Goal: Information Seeking & Learning: Learn about a topic

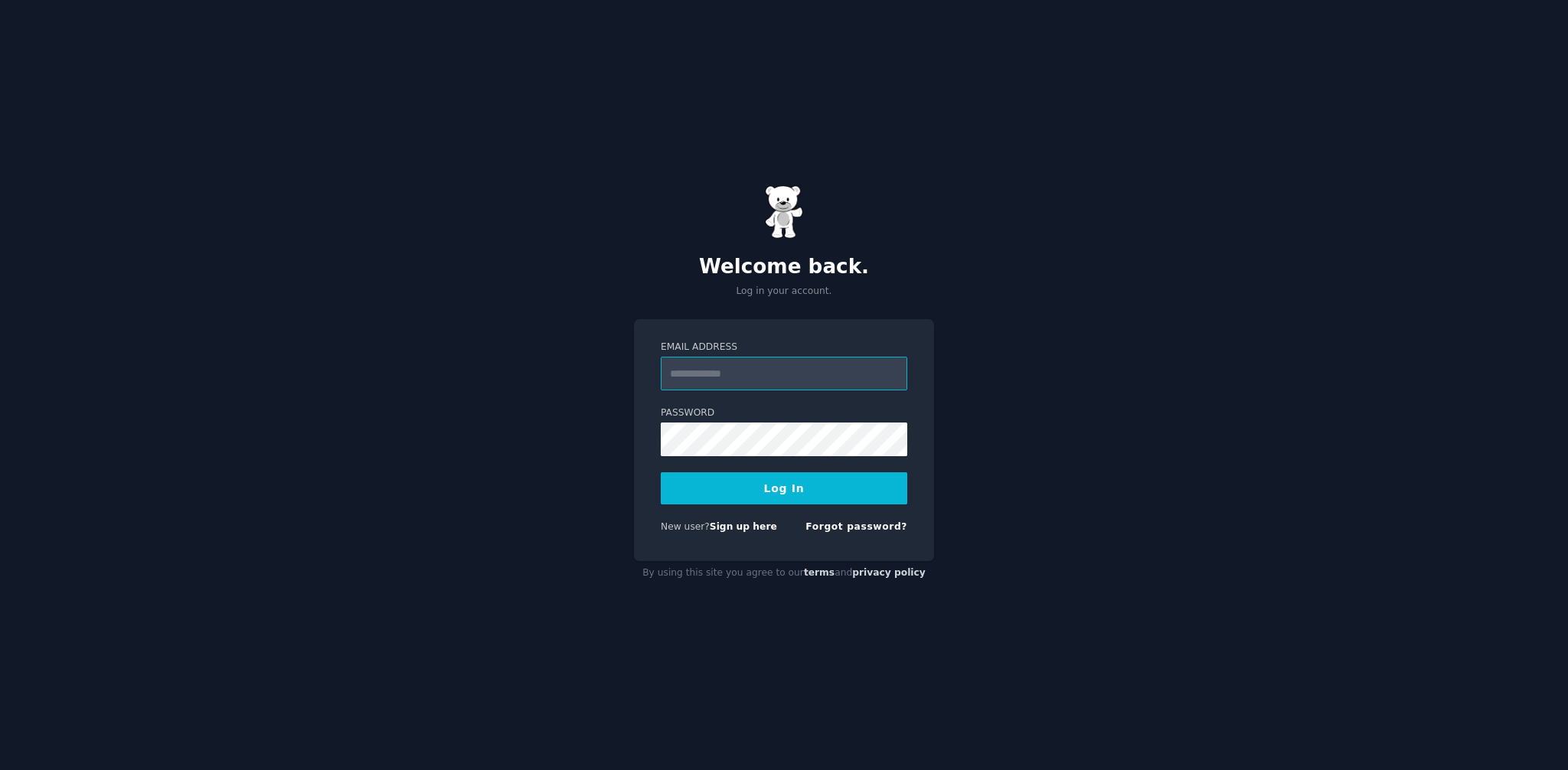
type input "**********"
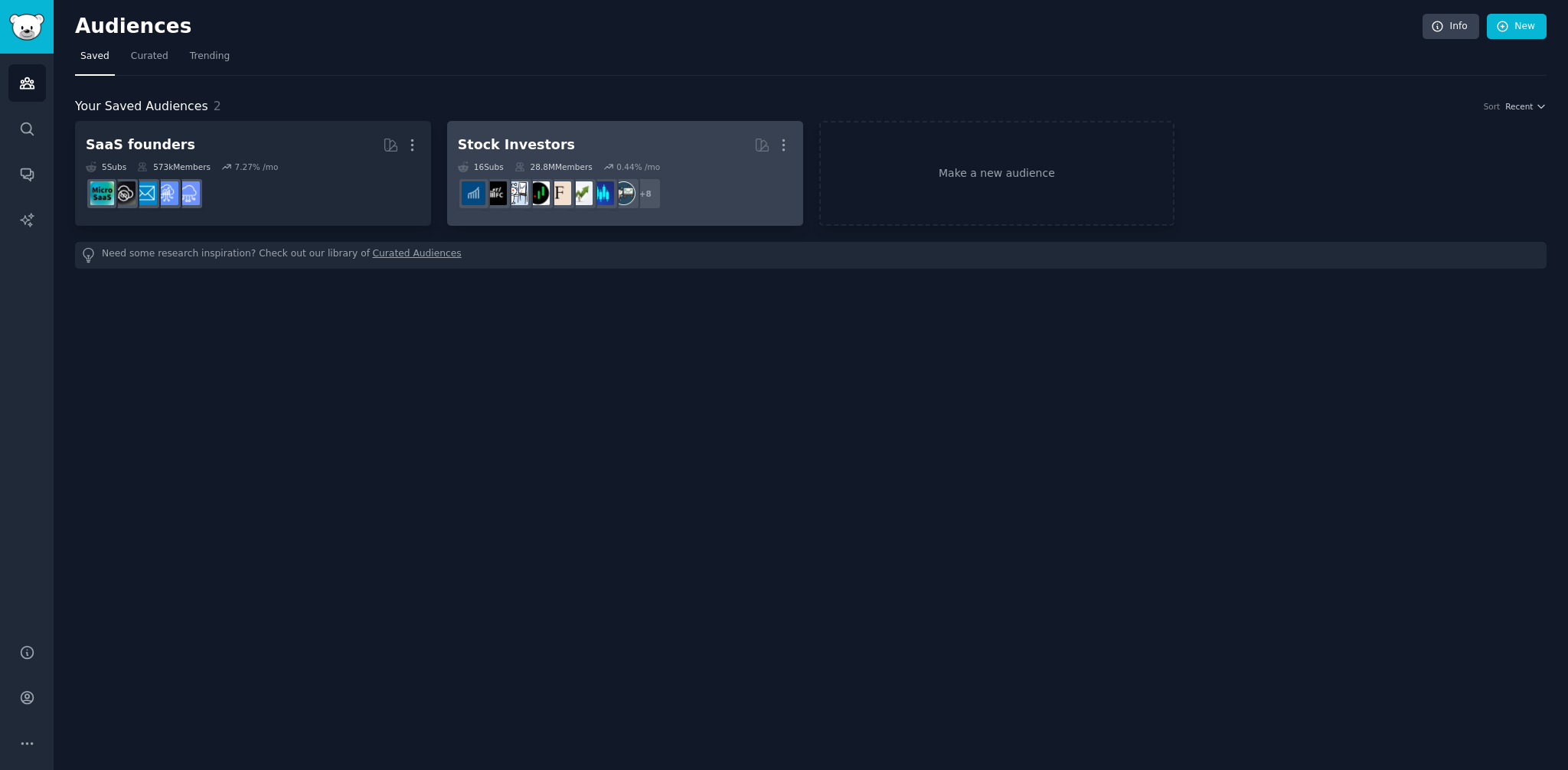
click at [593, 146] on h2 "Stock Investors More" at bounding box center [625, 145] width 335 height 27
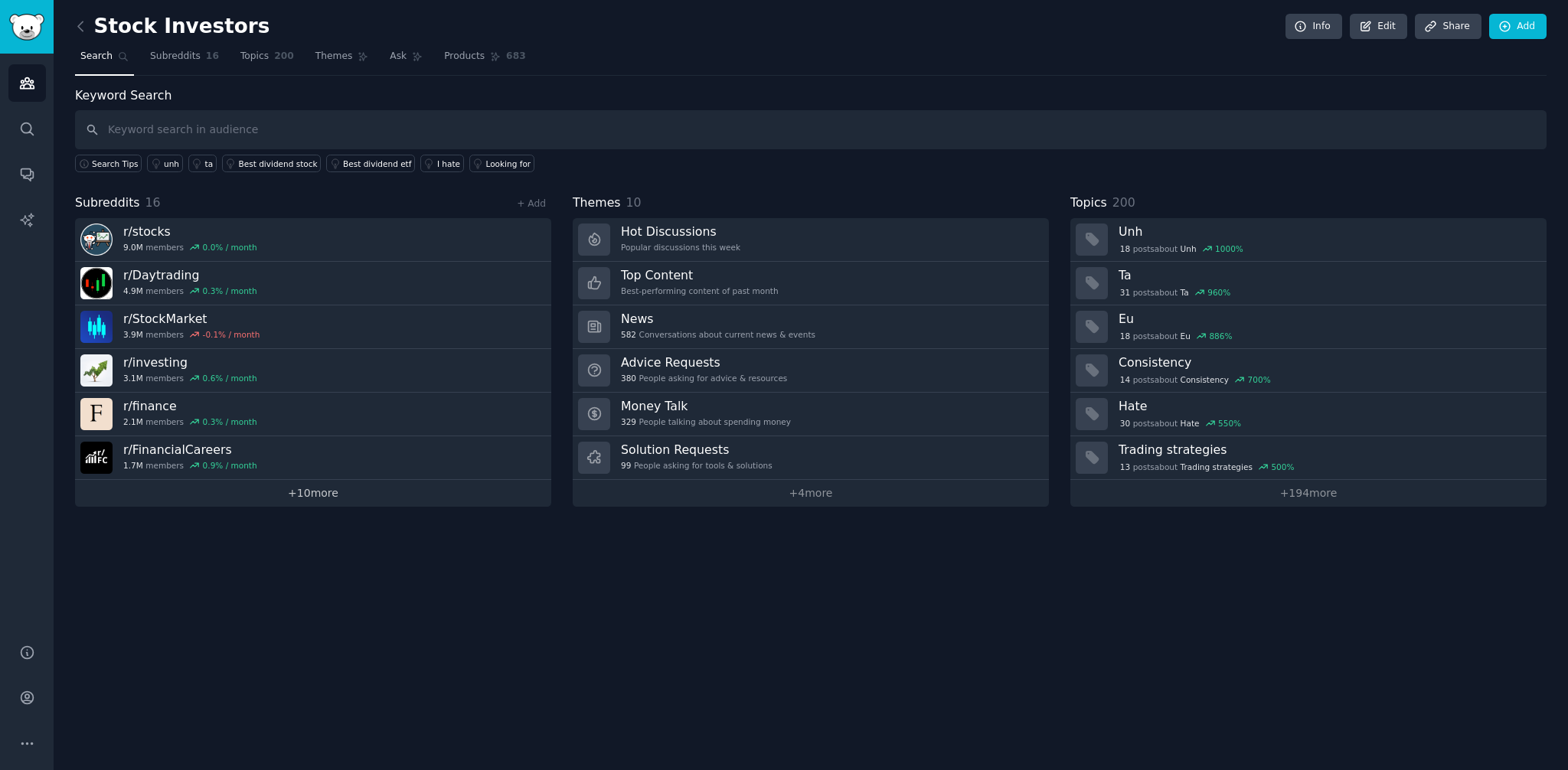
click at [351, 494] on link "+ 10 more" at bounding box center [313, 493] width 477 height 27
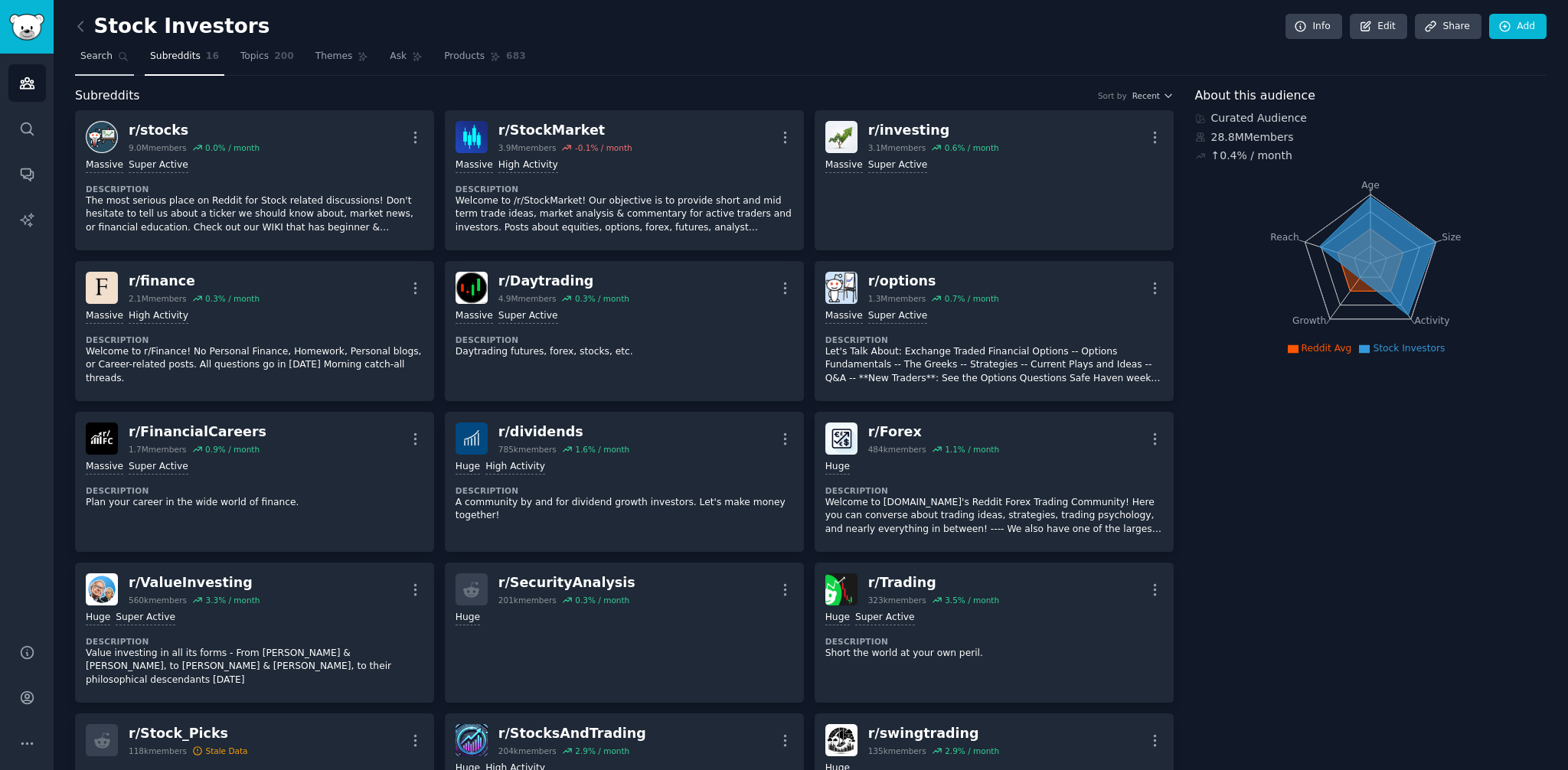
click at [119, 64] on link "Search" at bounding box center [104, 59] width 59 height 31
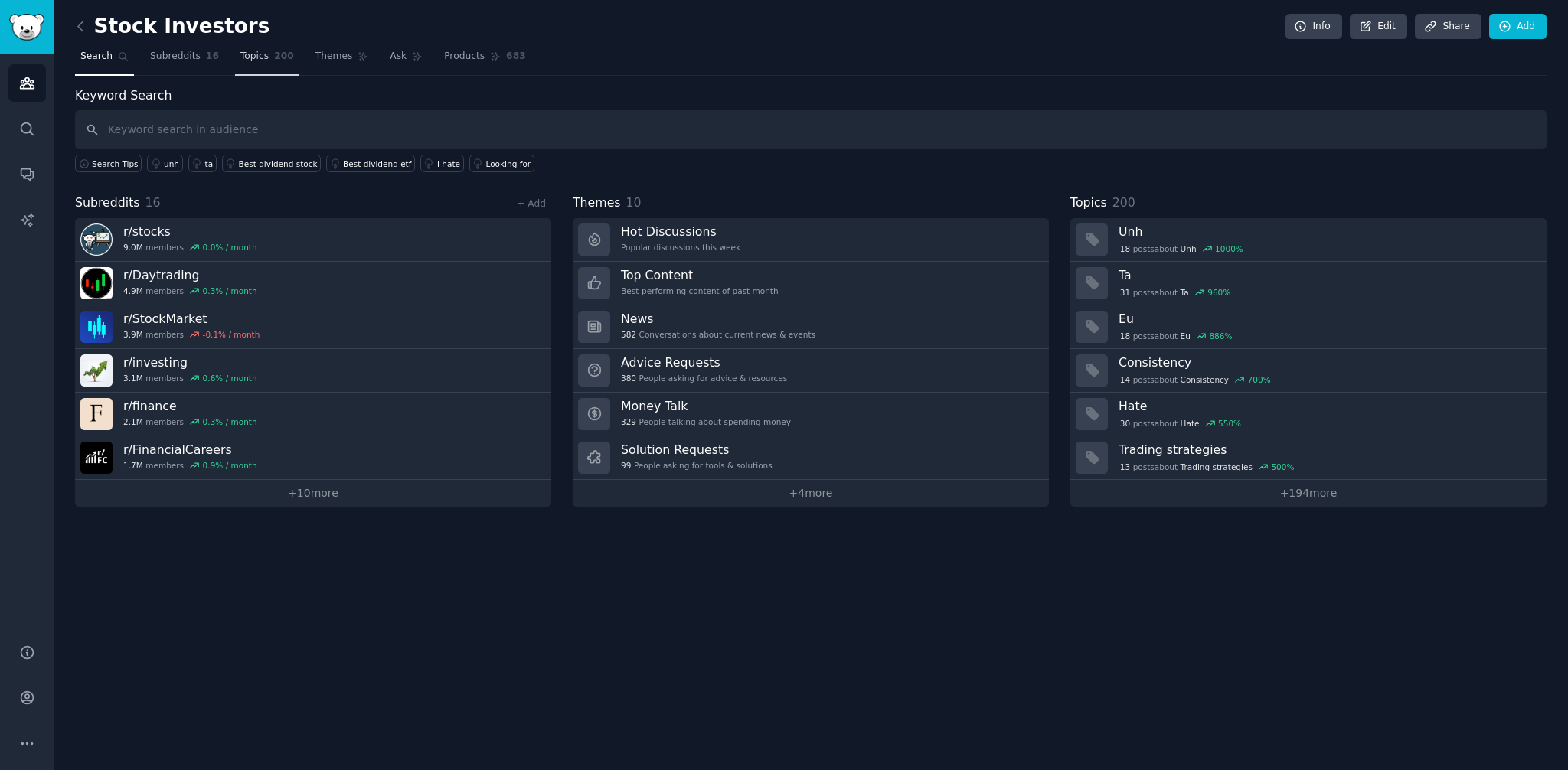
click at [258, 56] on span "Topics" at bounding box center [254, 57] width 28 height 14
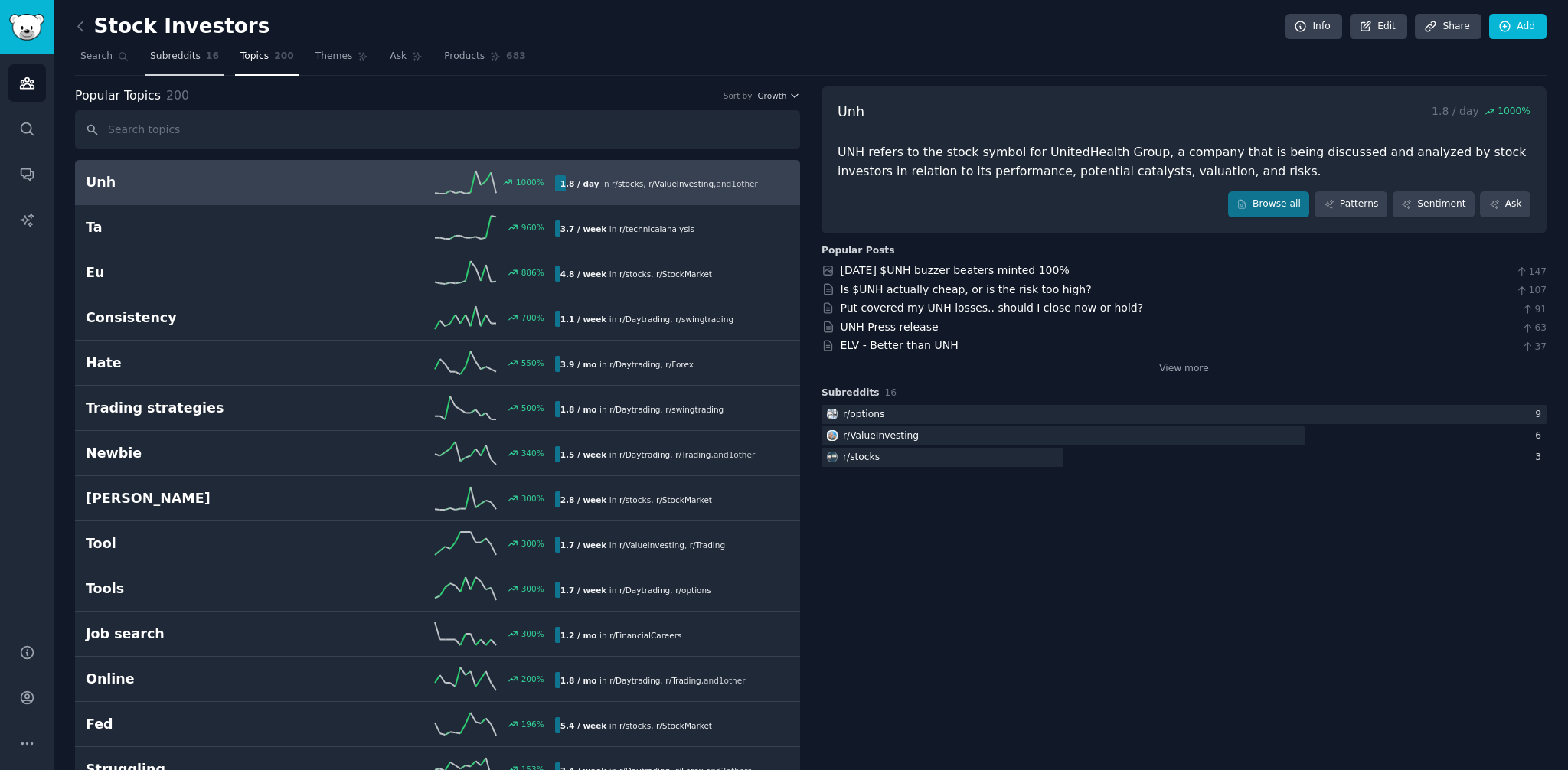
click at [178, 59] on span "Subreddits" at bounding box center [175, 57] width 50 height 14
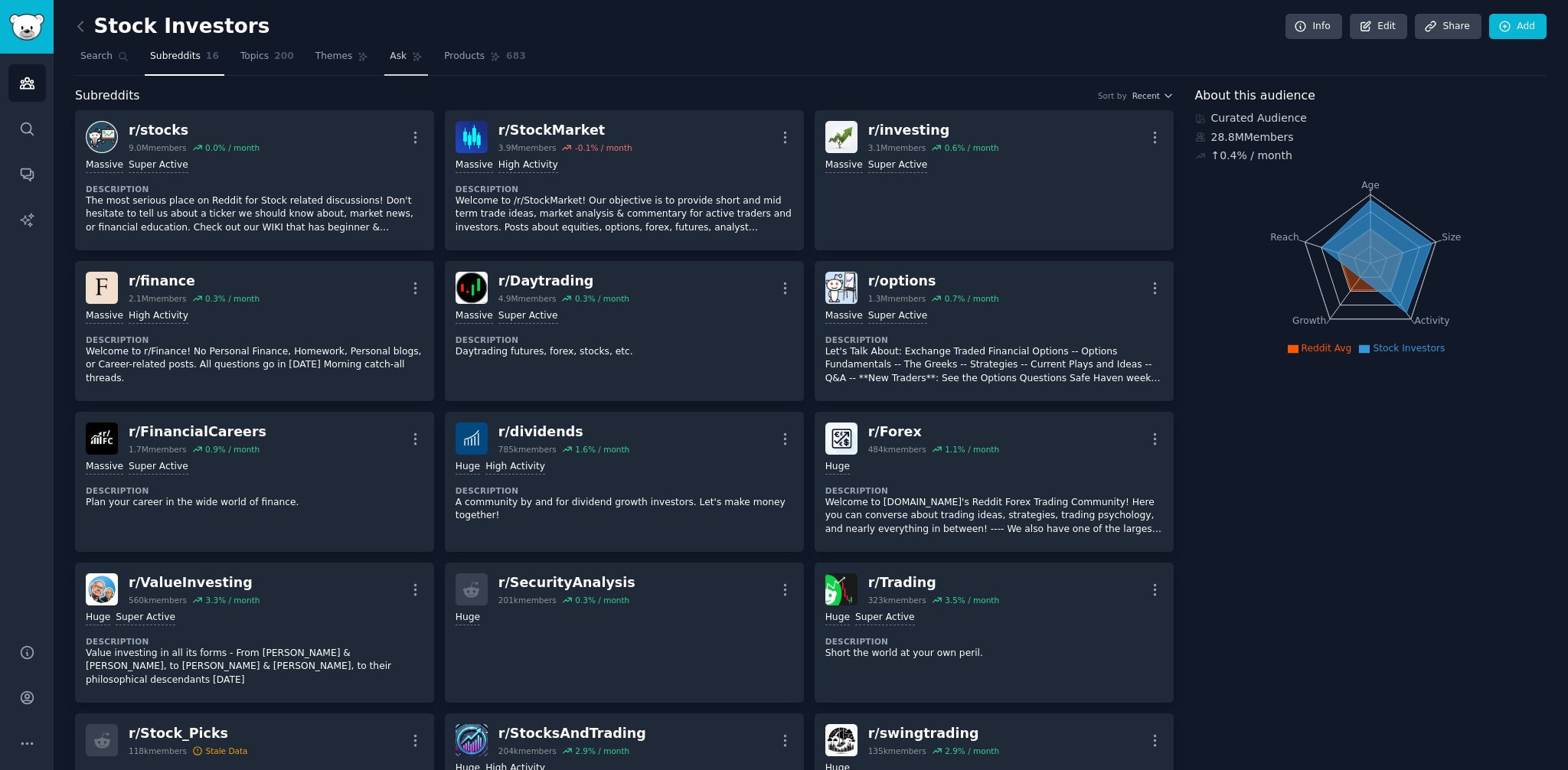
click at [396, 63] on span "Ask" at bounding box center [398, 57] width 17 height 14
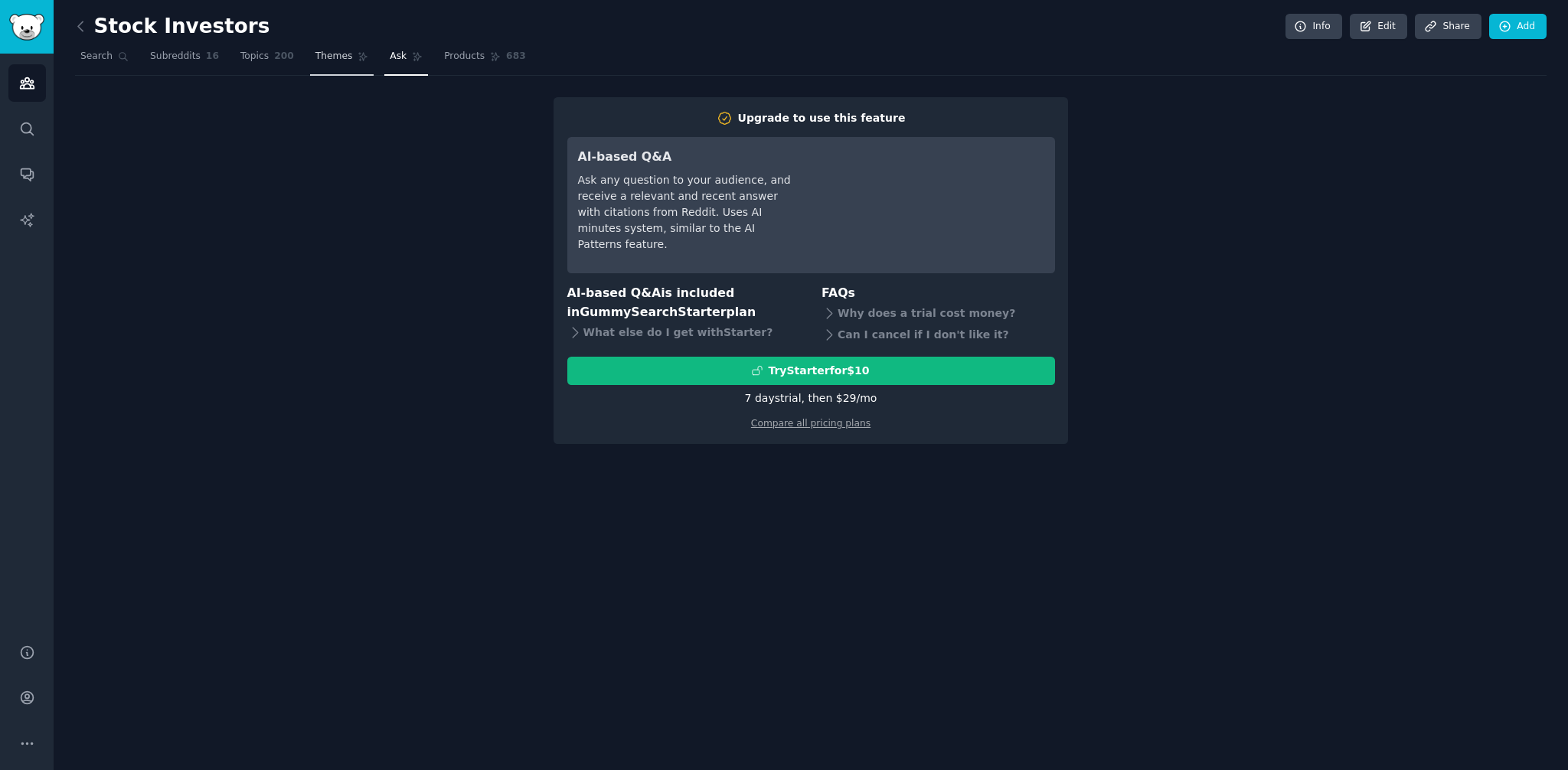
click at [315, 60] on span "Themes" at bounding box center [334, 57] width 37 height 14
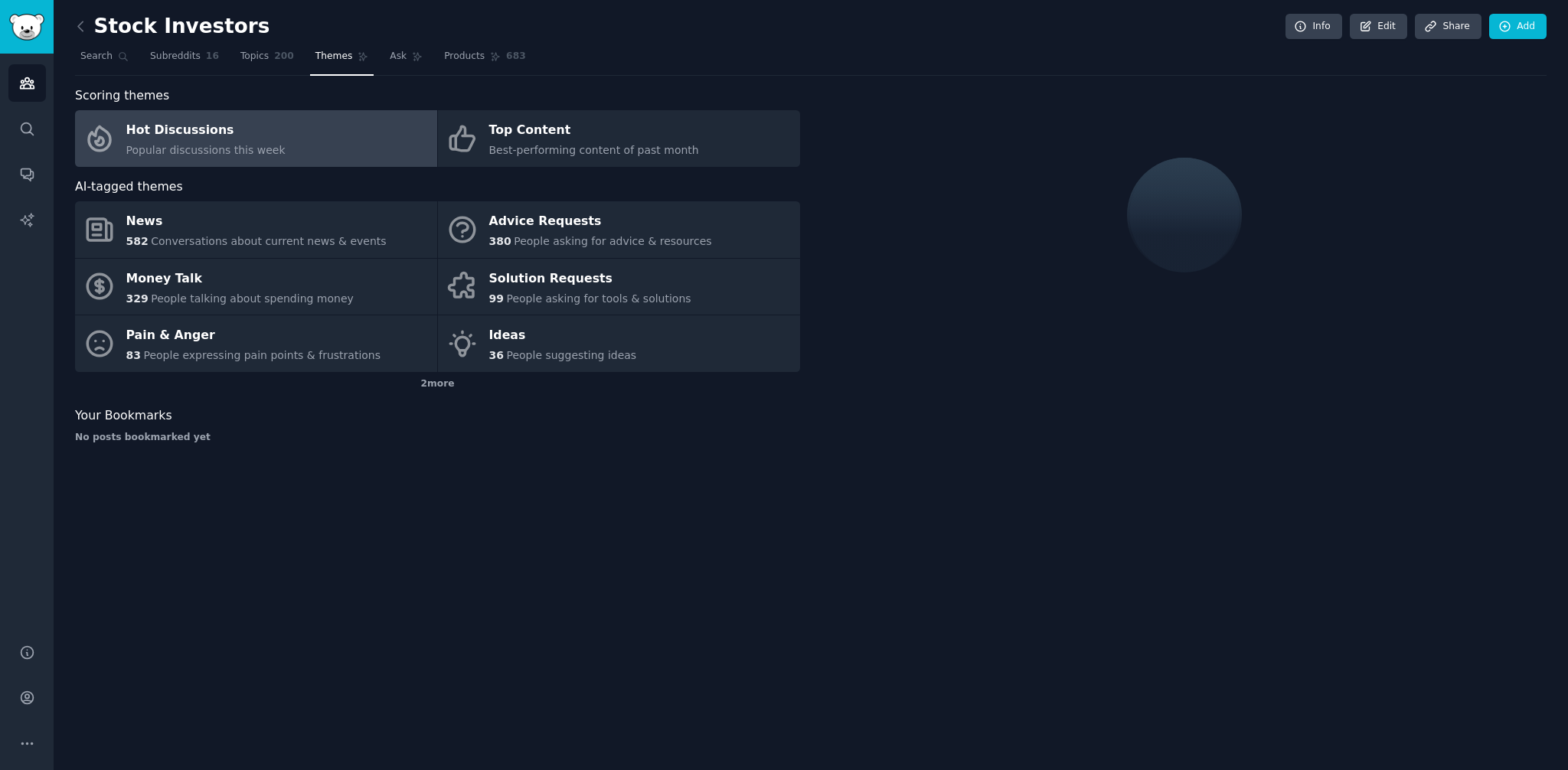
click at [351, 65] on link "Themes" at bounding box center [342, 59] width 65 height 31
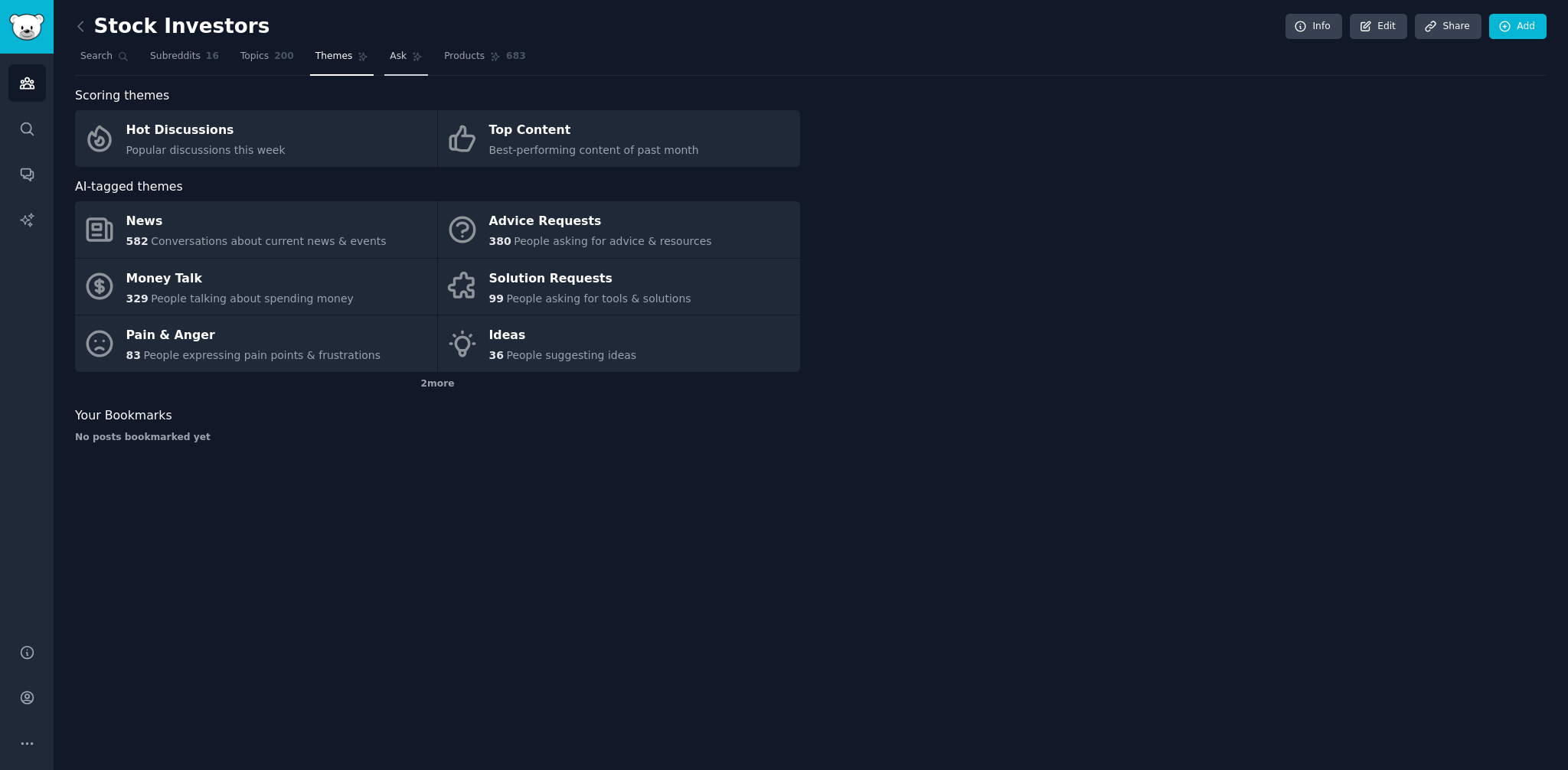
click at [392, 63] on link "Ask" at bounding box center [405, 59] width 43 height 31
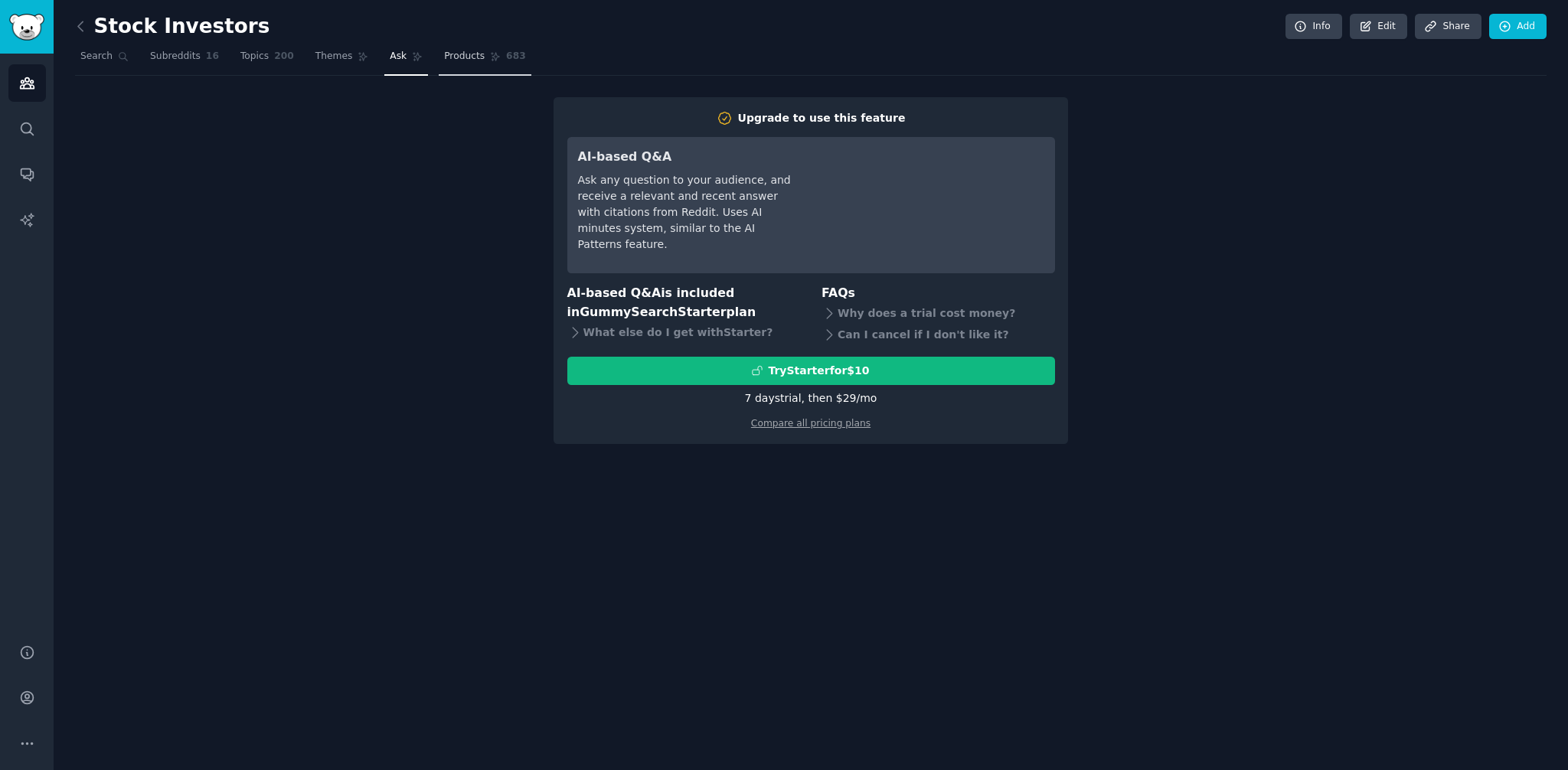
click at [455, 55] on span "Products" at bounding box center [465, 57] width 41 height 14
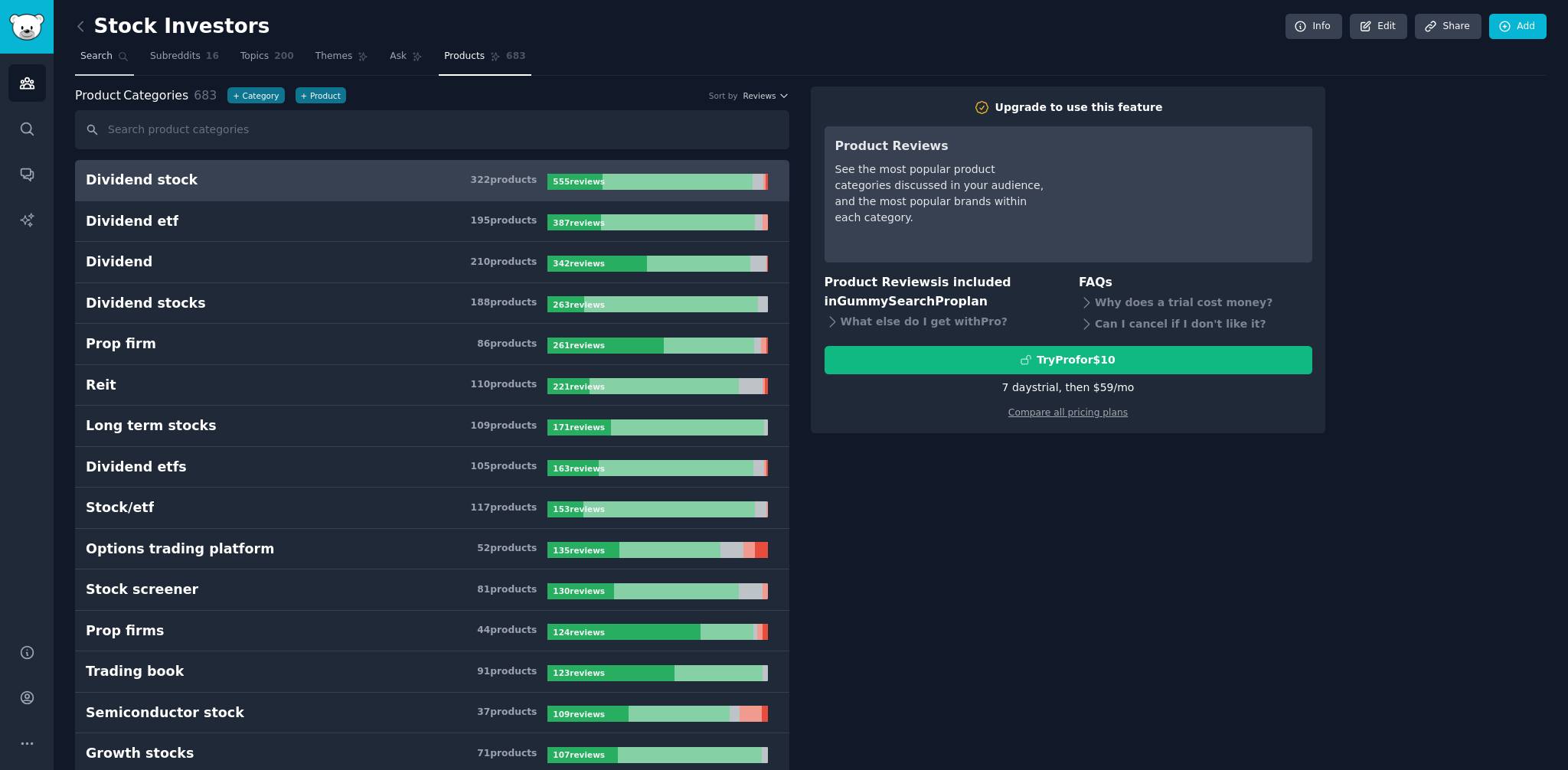
click at [105, 62] on span "Search" at bounding box center [97, 57] width 32 height 14
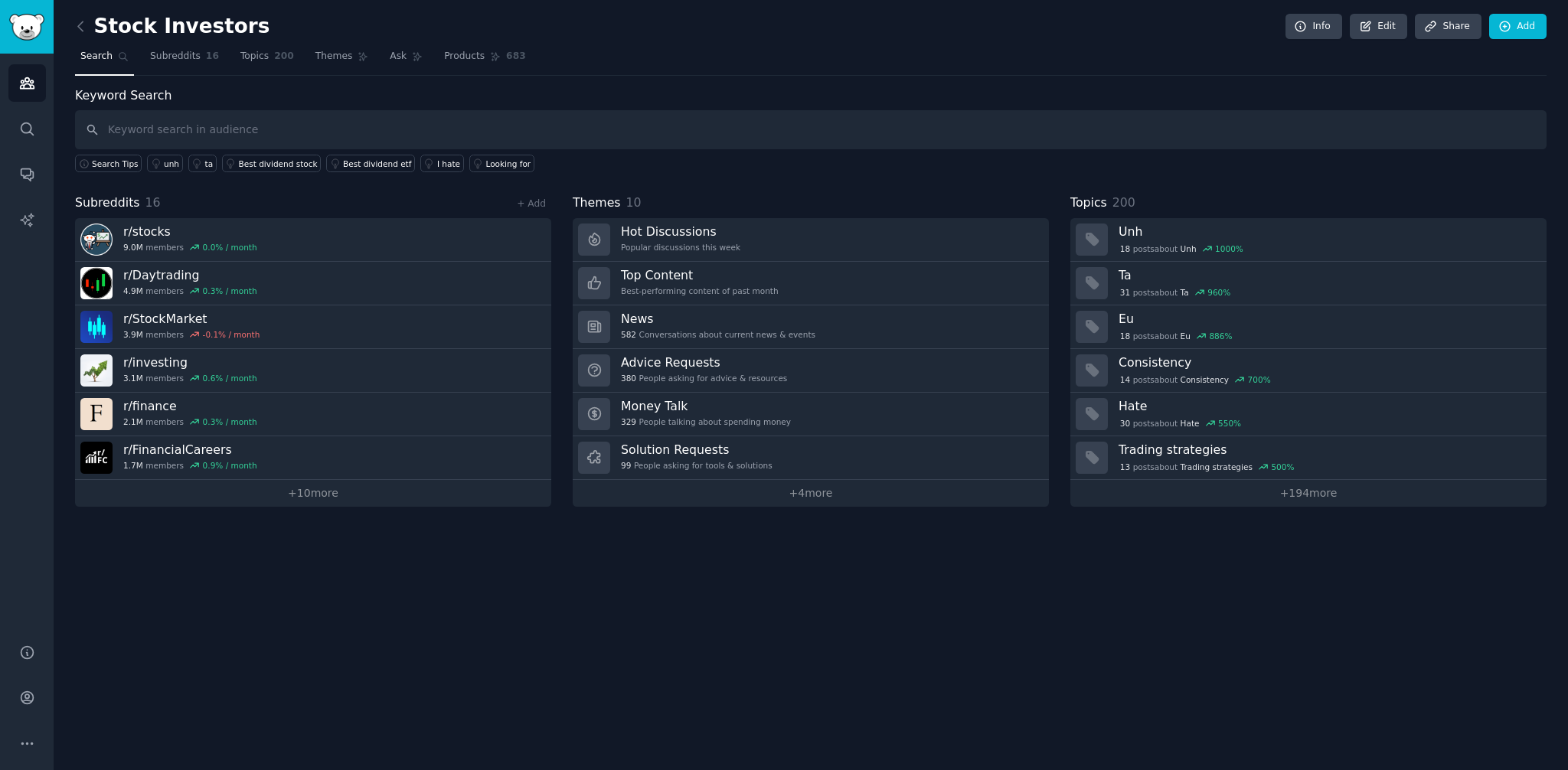
click at [89, 28] on link at bounding box center [84, 26] width 20 height 25
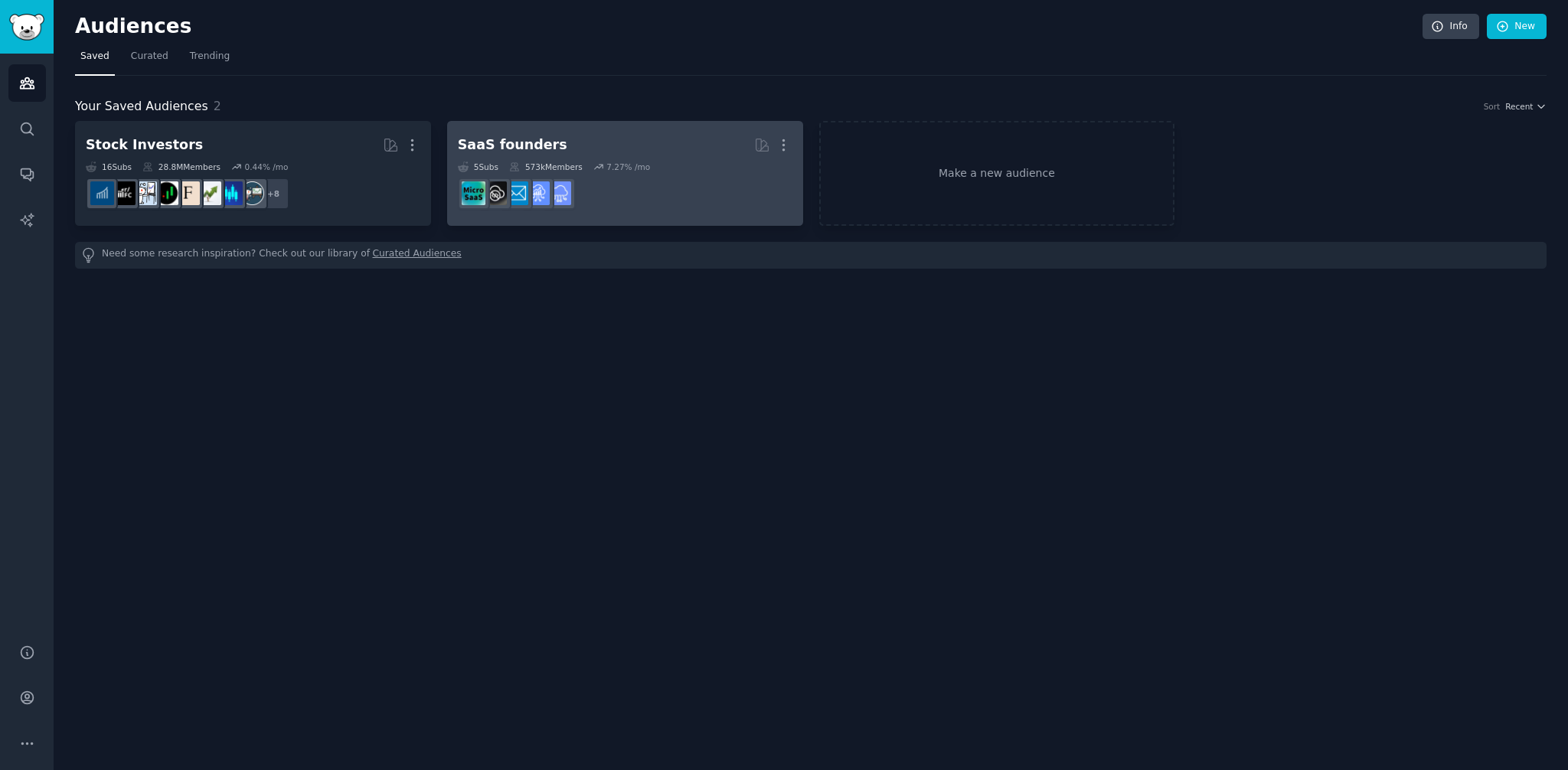
click at [561, 143] on h2 "SaaS founders More" at bounding box center [625, 145] width 335 height 27
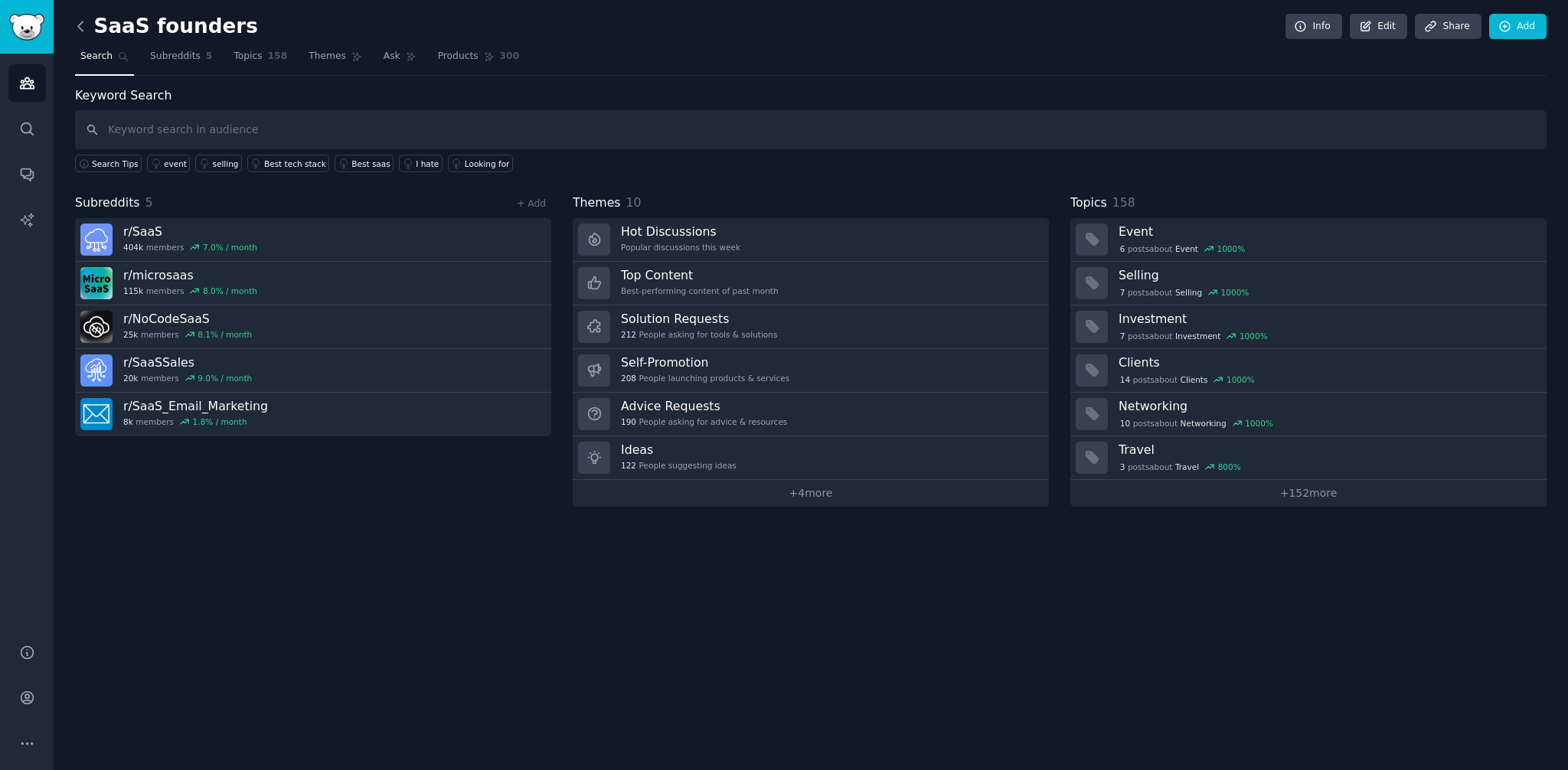
click at [80, 20] on icon at bounding box center [81, 26] width 16 height 16
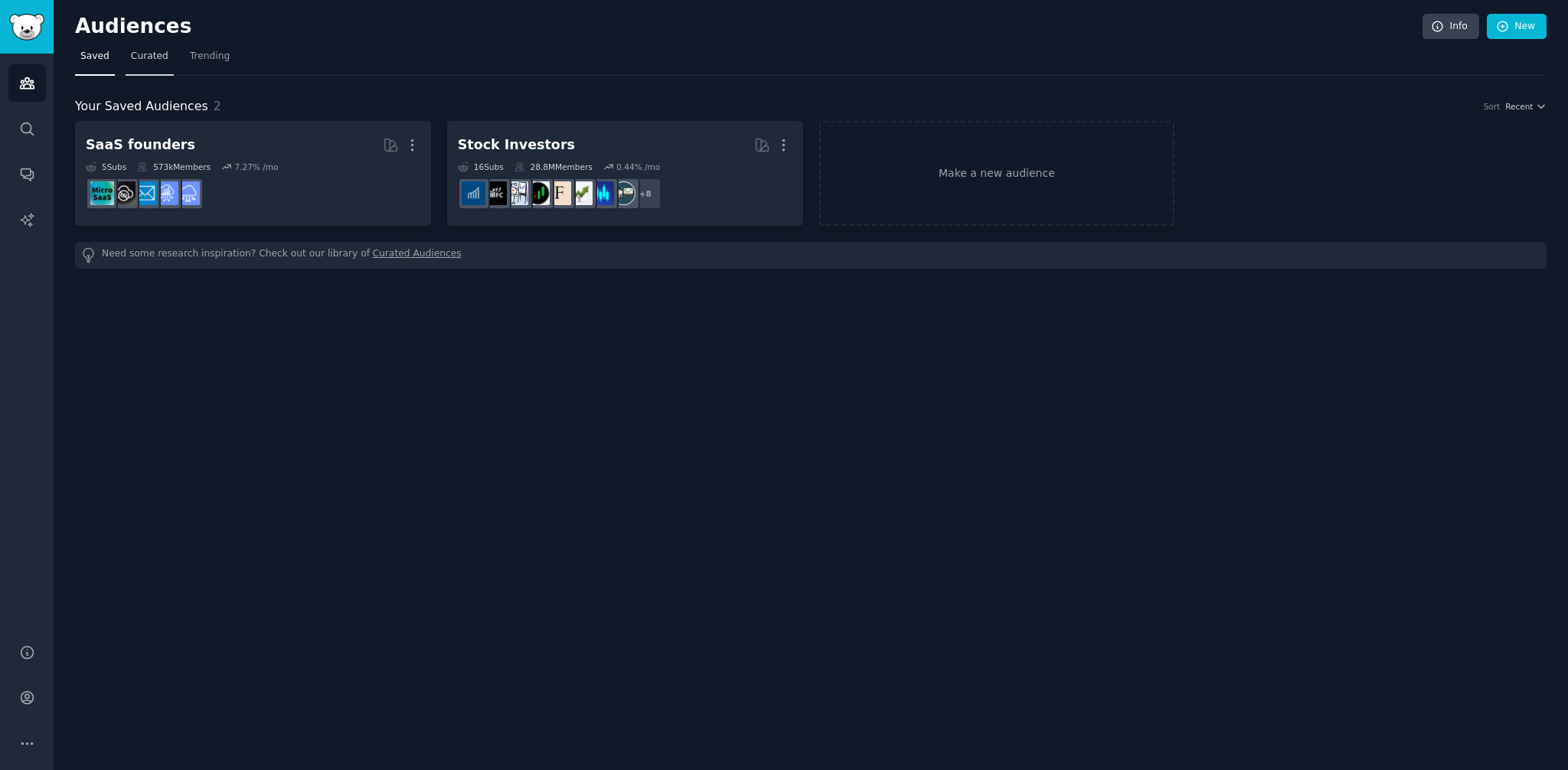
click at [155, 65] on link "Curated" at bounding box center [149, 59] width 48 height 31
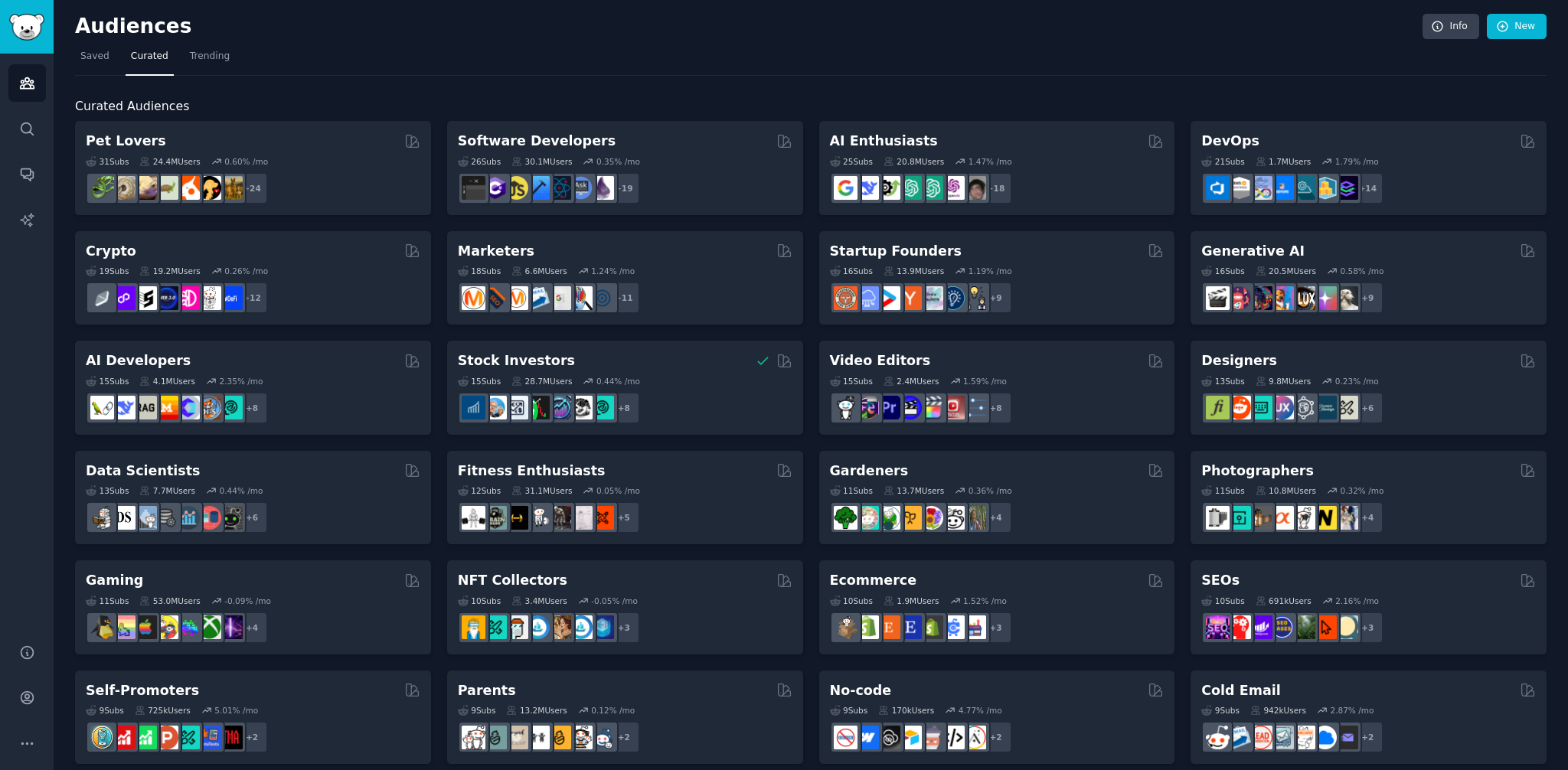
click at [177, 65] on nav "Saved Curated Trending" at bounding box center [810, 59] width 1471 height 31
click at [205, 58] on span "Trending" at bounding box center [209, 57] width 40 height 14
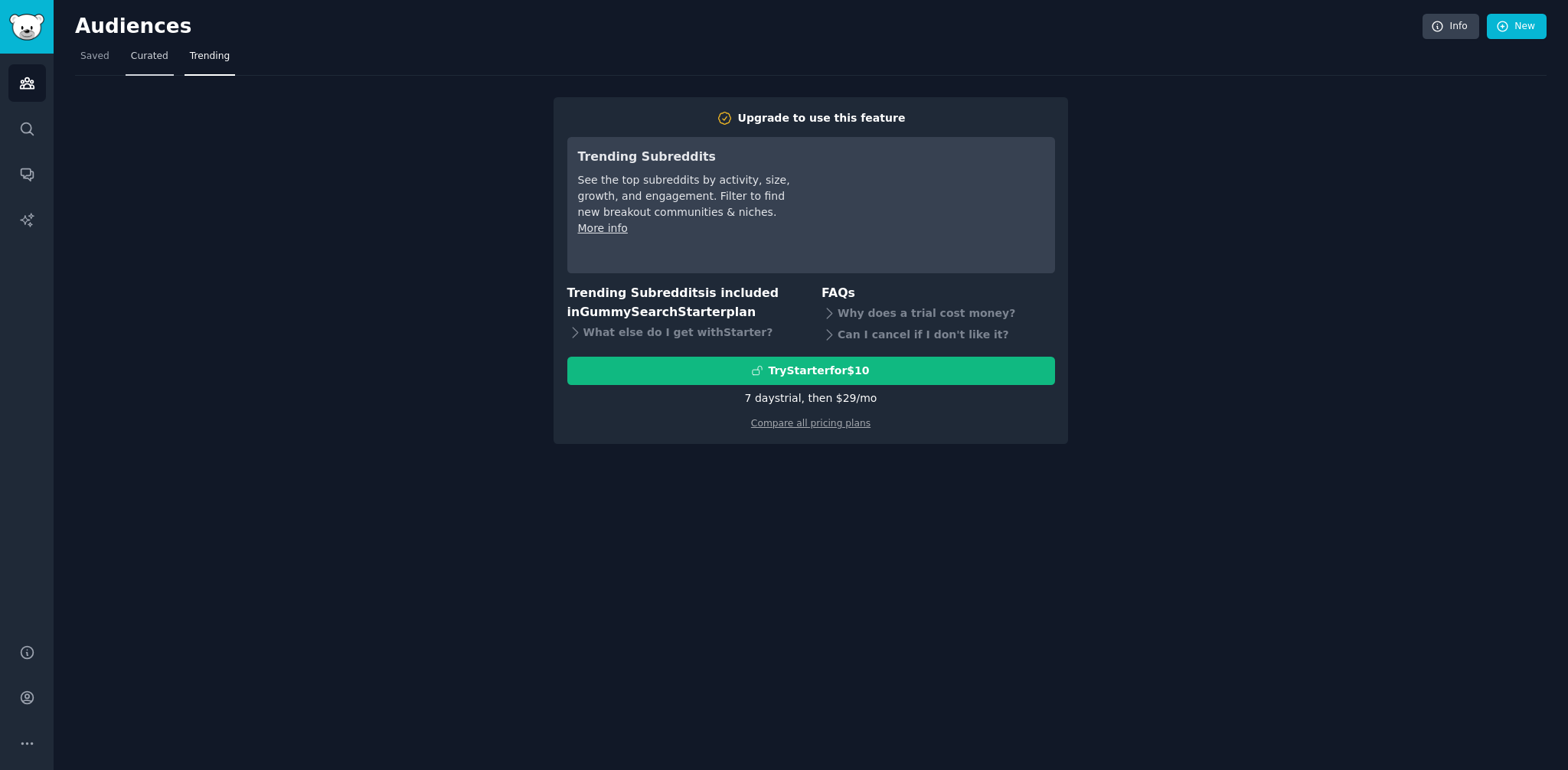
click at [146, 57] on span "Curated" at bounding box center [149, 57] width 37 height 14
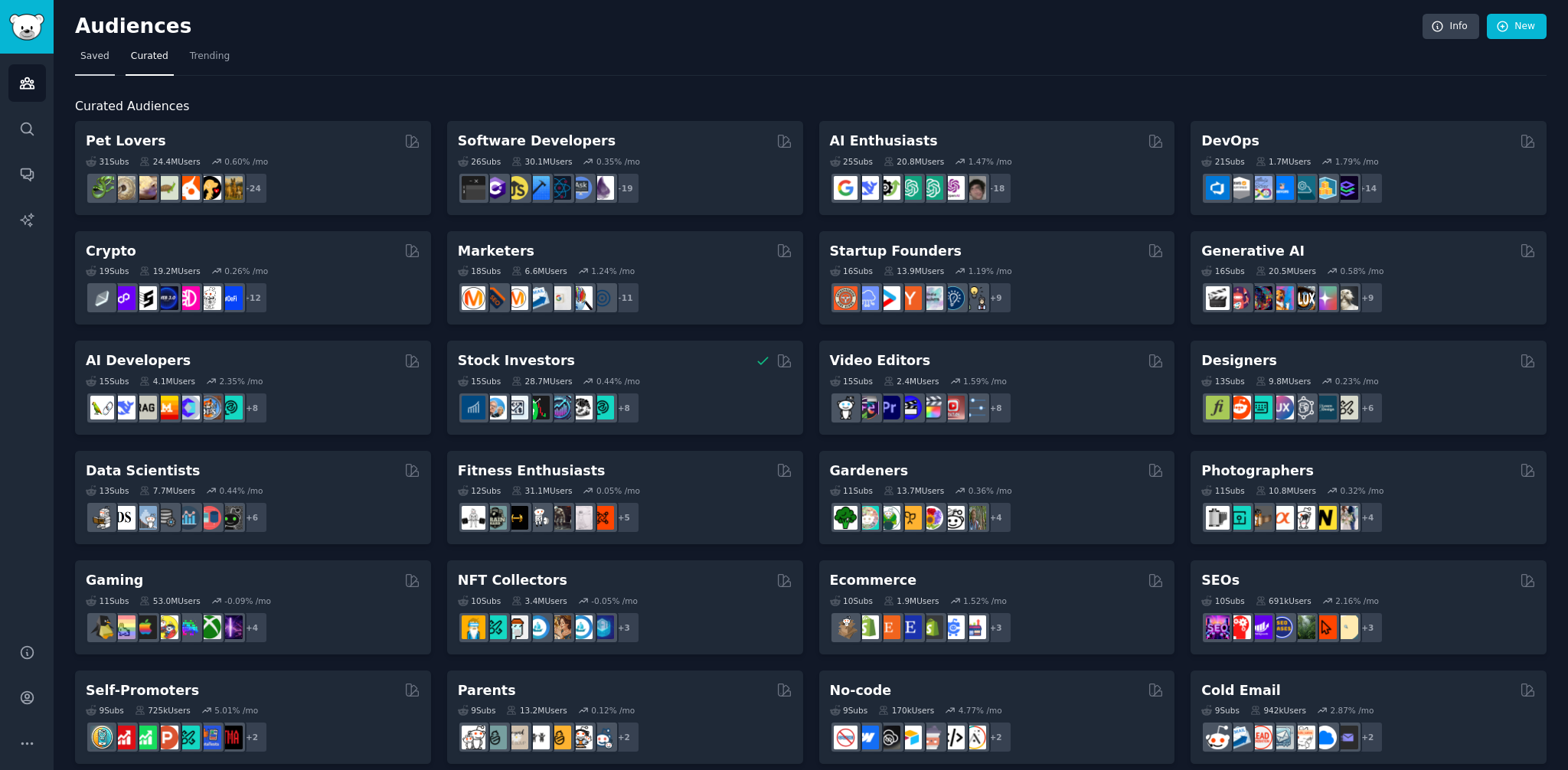
click at [82, 58] on span "Saved" at bounding box center [95, 57] width 29 height 14
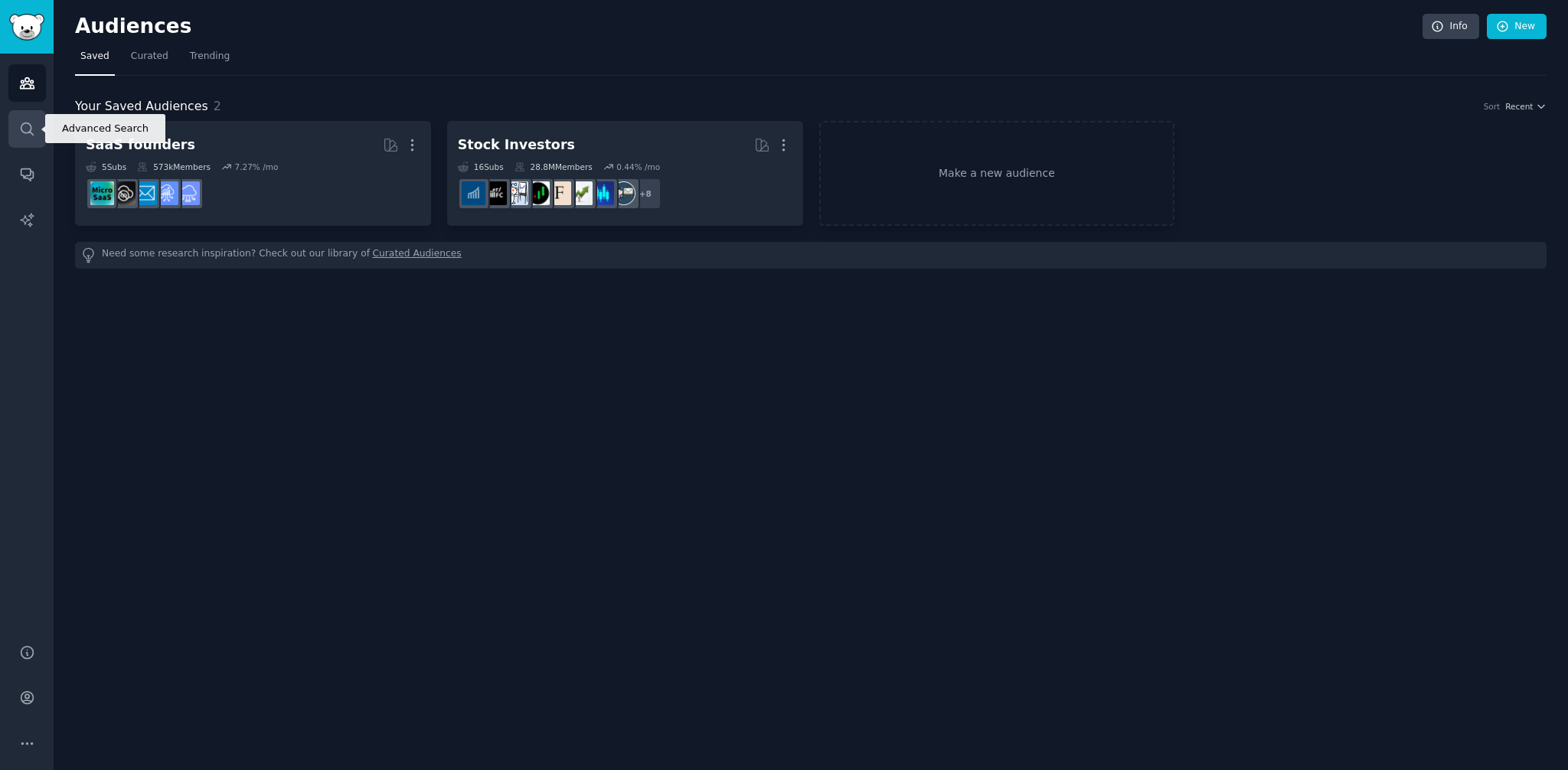
click at [25, 118] on link "Search" at bounding box center [27, 129] width 37 height 37
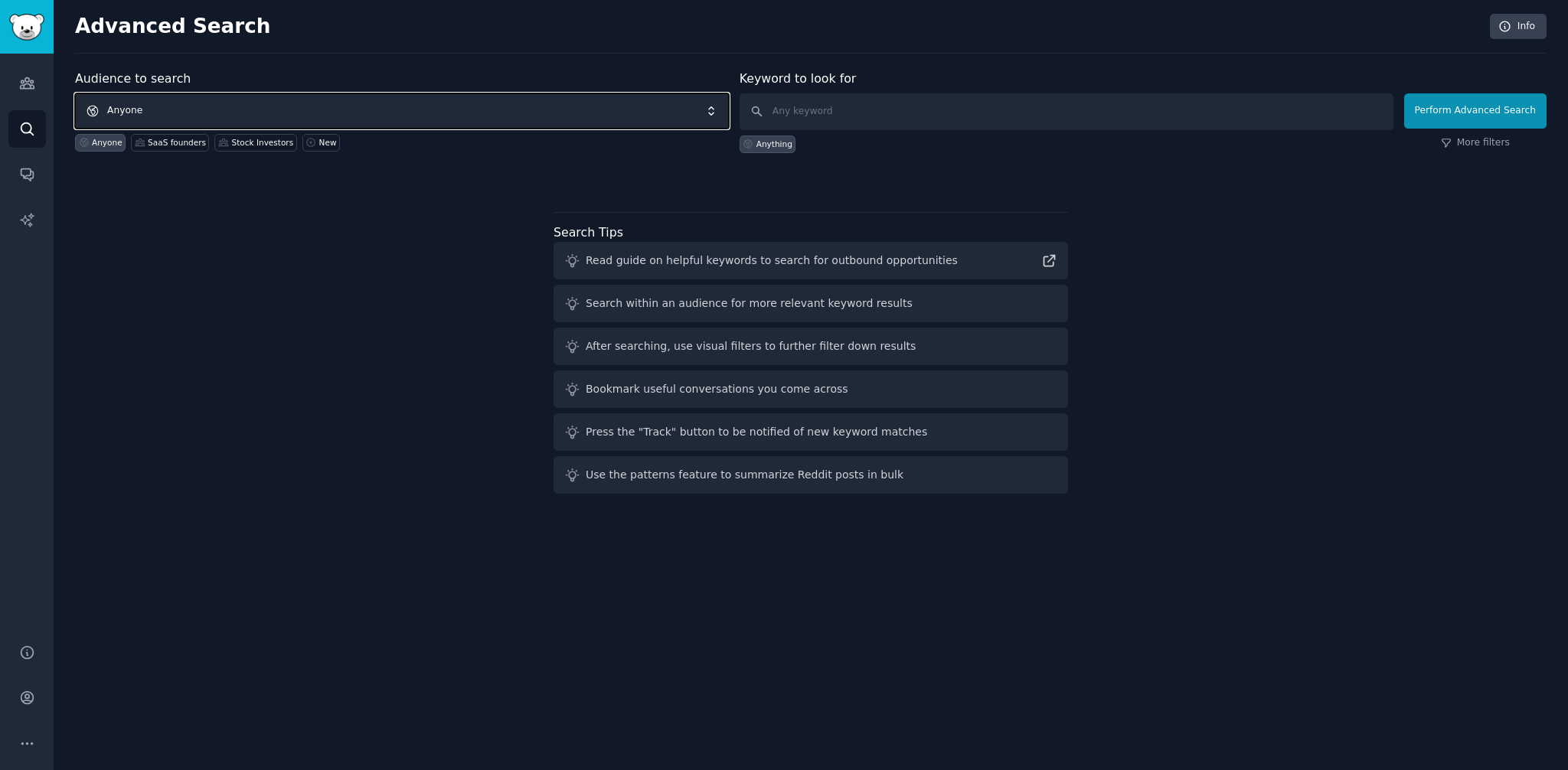
click at [236, 106] on span "Anyone" at bounding box center [402, 110] width 654 height 35
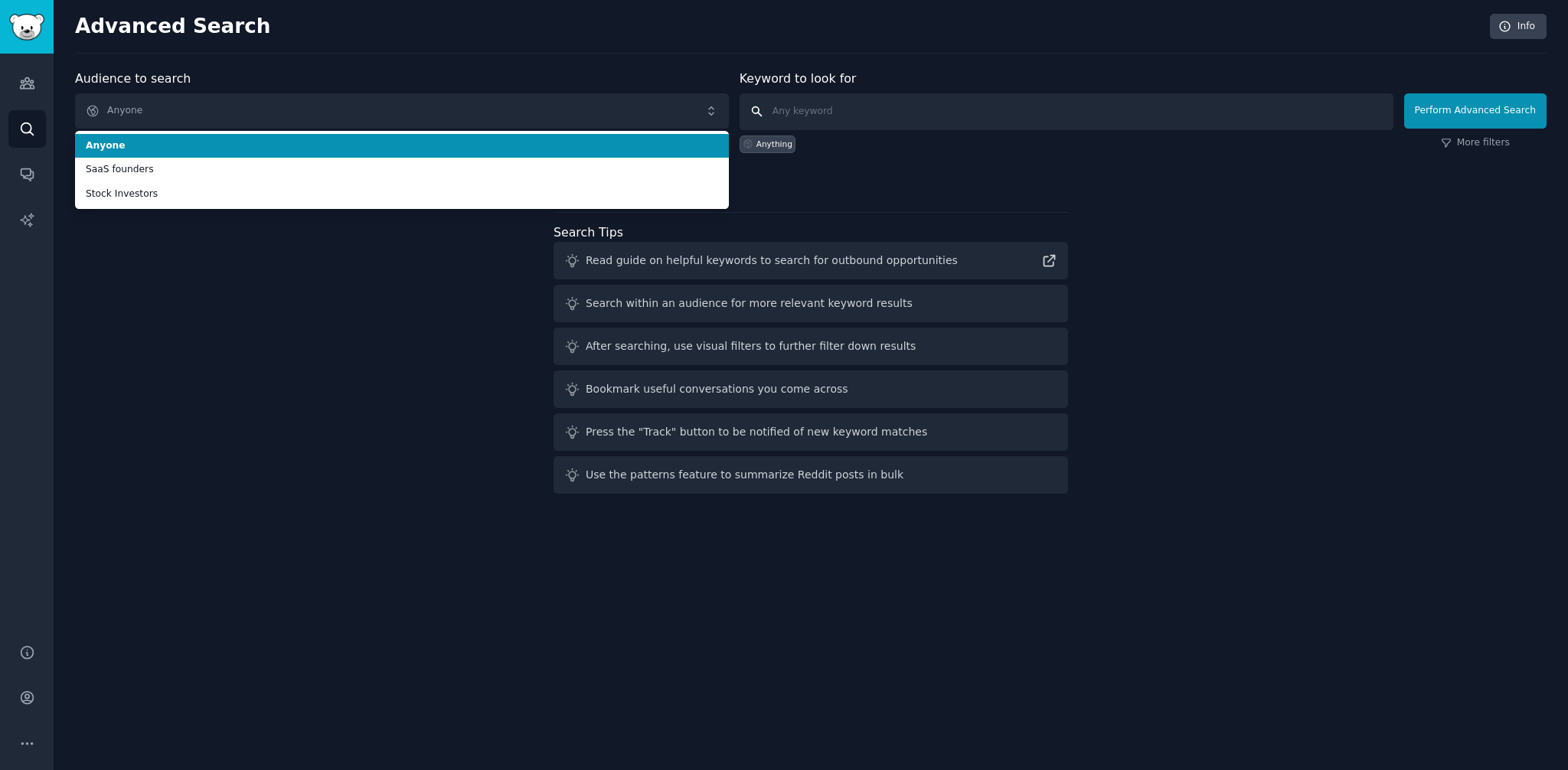
click at [819, 96] on input "text" at bounding box center [1067, 111] width 654 height 37
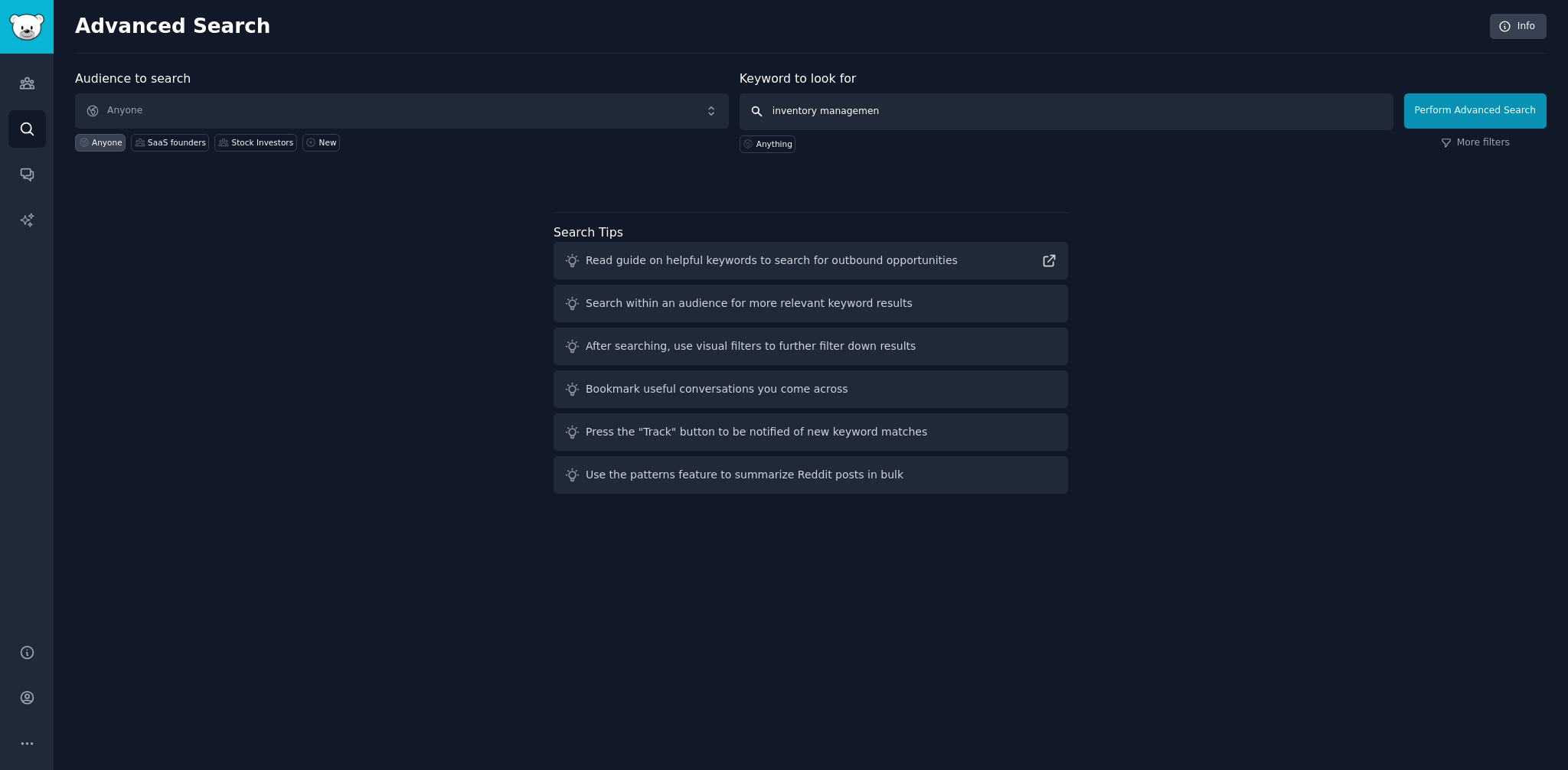
type input "inventory management"
click button "Perform Advanced Search" at bounding box center [1475, 110] width 143 height 35
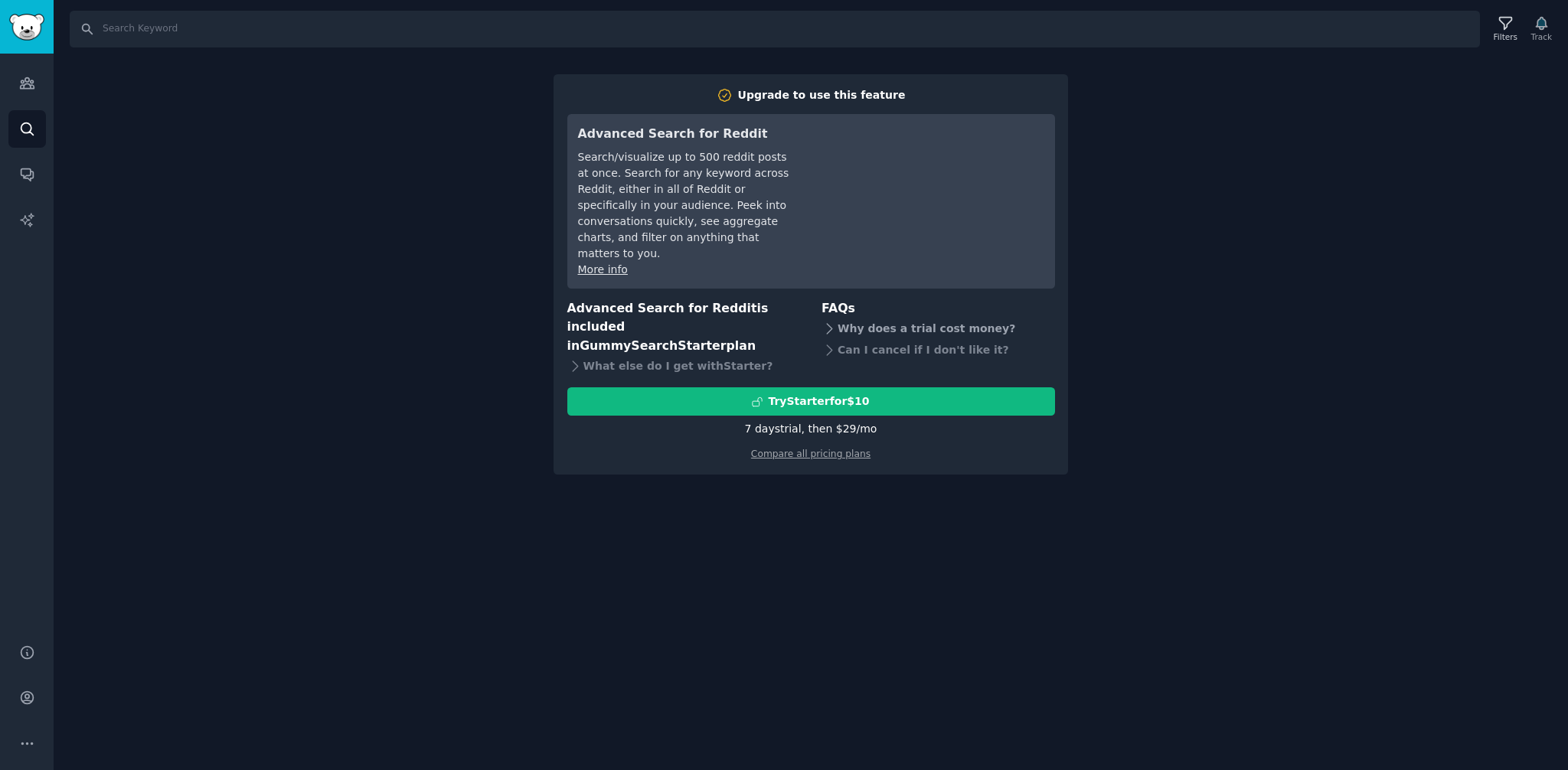
click at [834, 321] on icon at bounding box center [829, 329] width 16 height 16
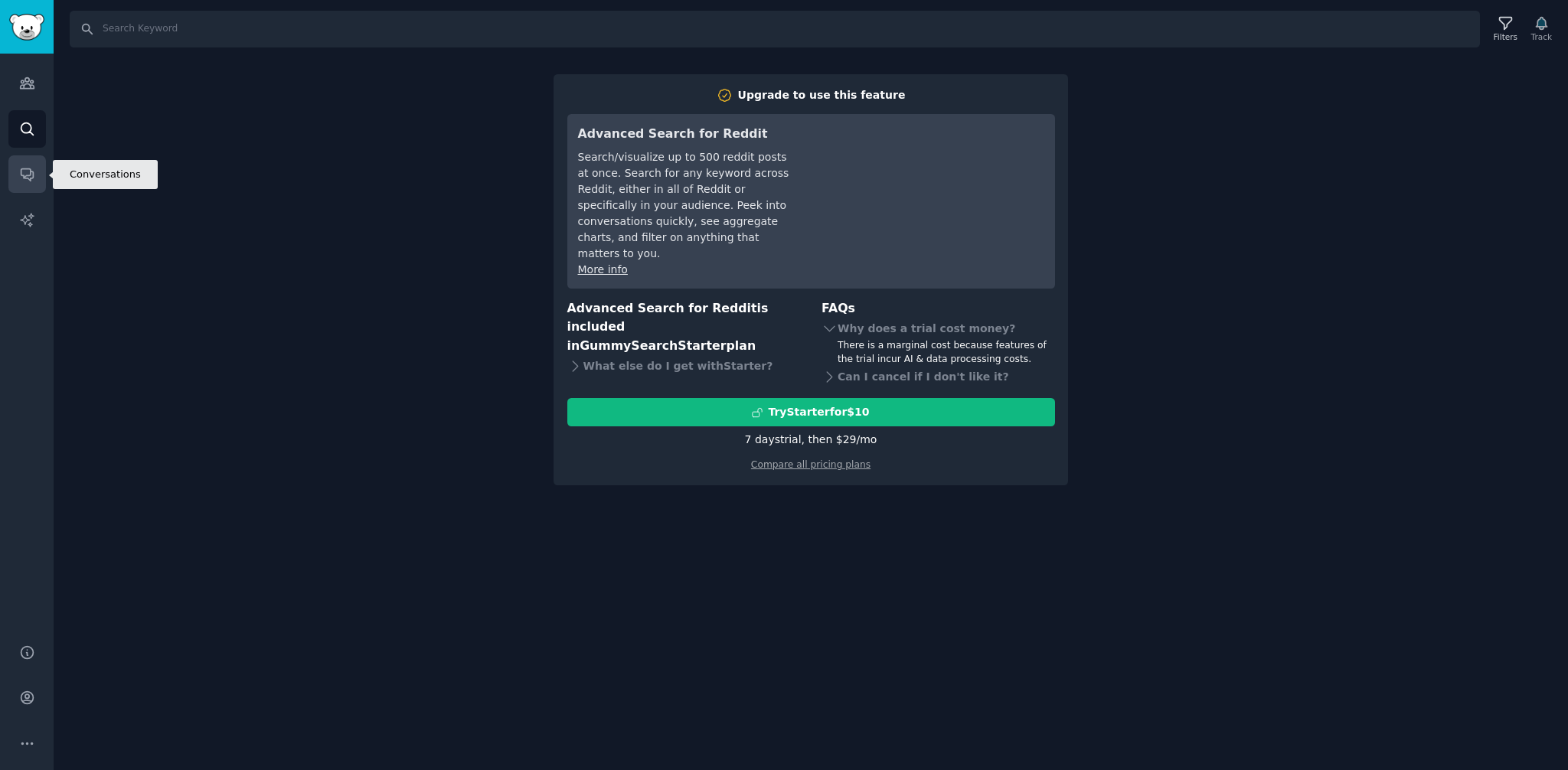
click at [18, 164] on link "Conversations" at bounding box center [27, 174] width 37 height 37
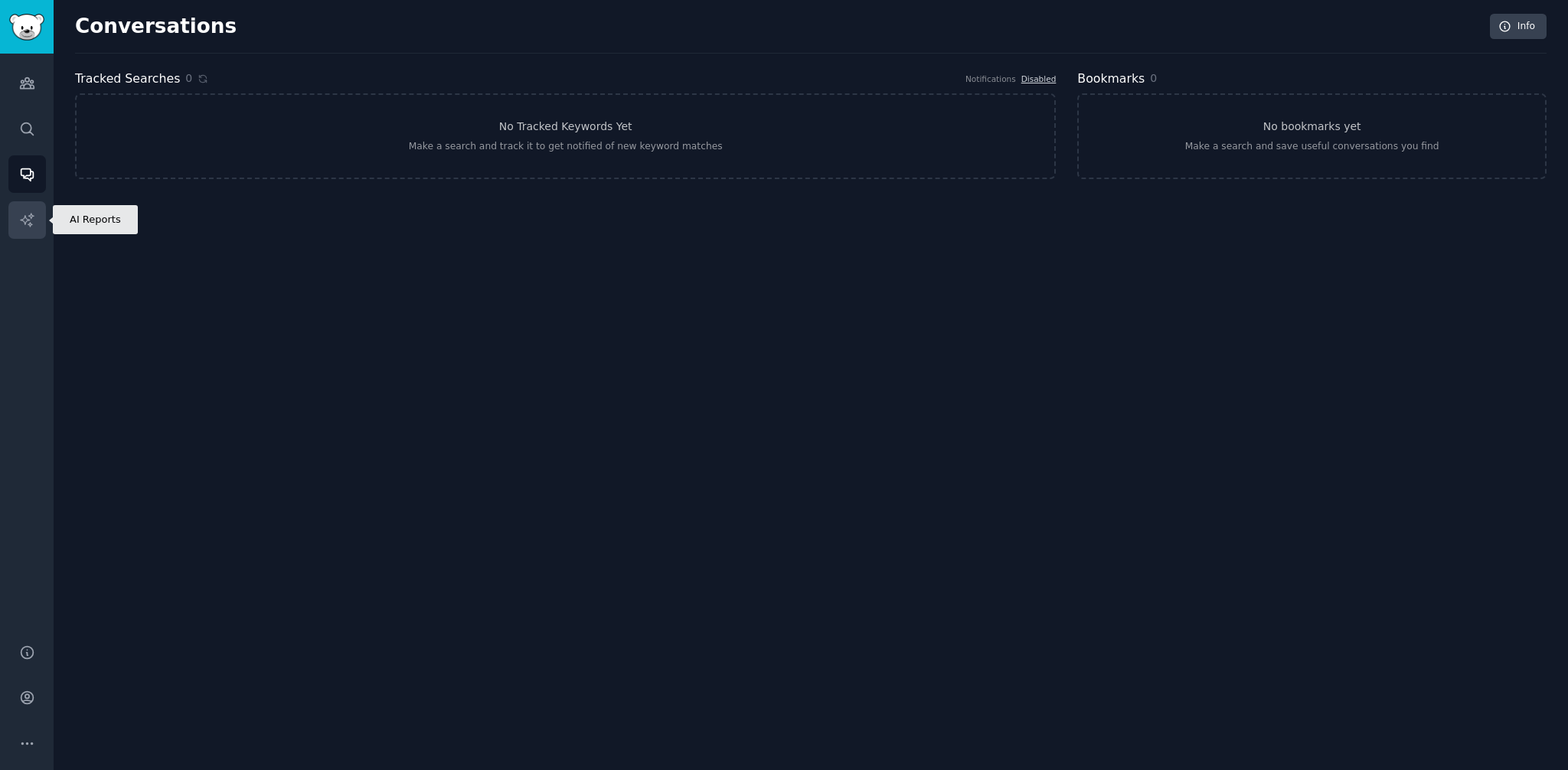
click at [27, 213] on icon "Sidebar" at bounding box center [27, 220] width 16 height 16
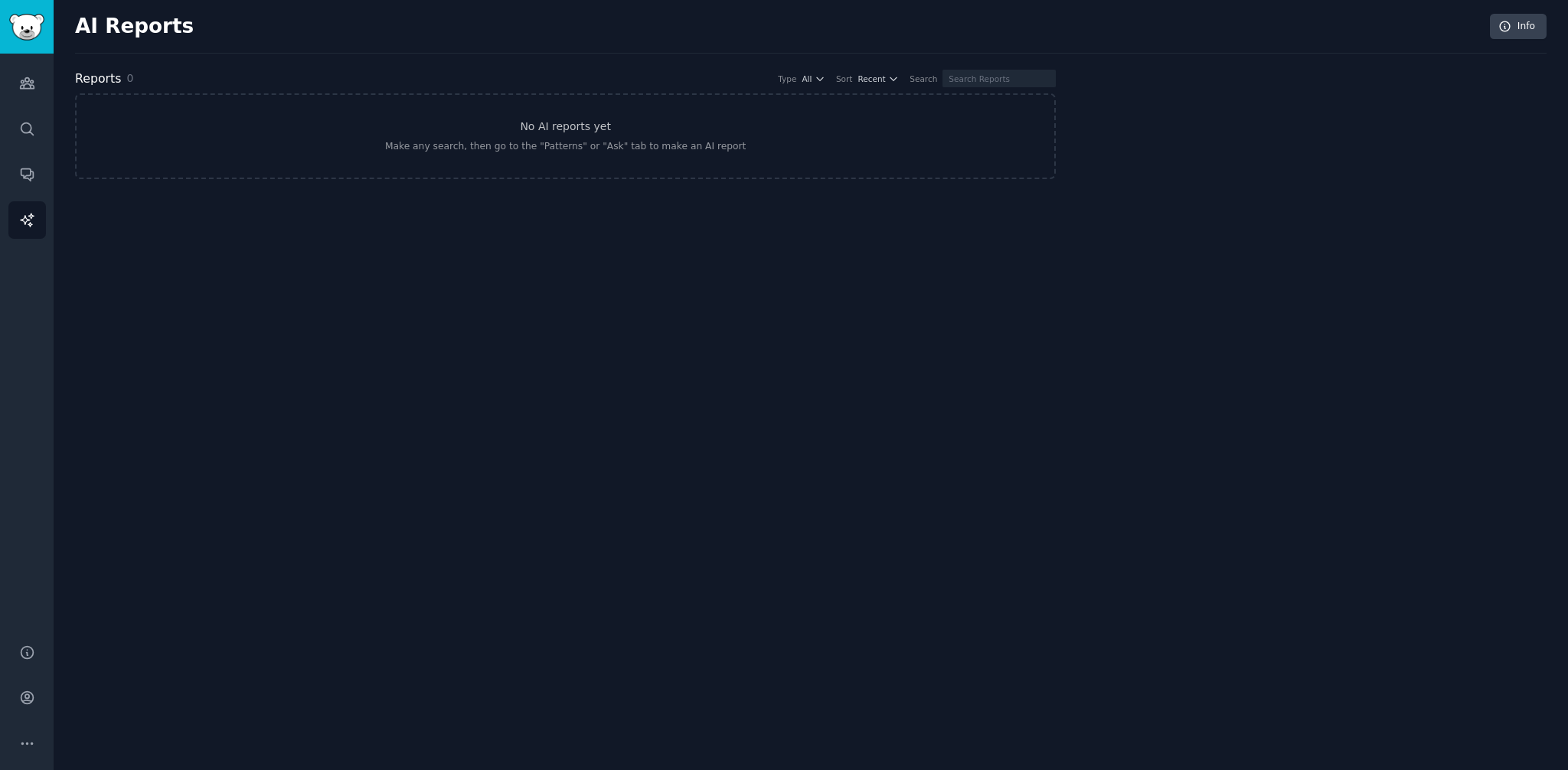
click at [35, 151] on div "Audiences Search Conversations AI Reports" at bounding box center [26, 339] width 54 height 571
click at [29, 176] on icon "Sidebar" at bounding box center [27, 174] width 16 height 16
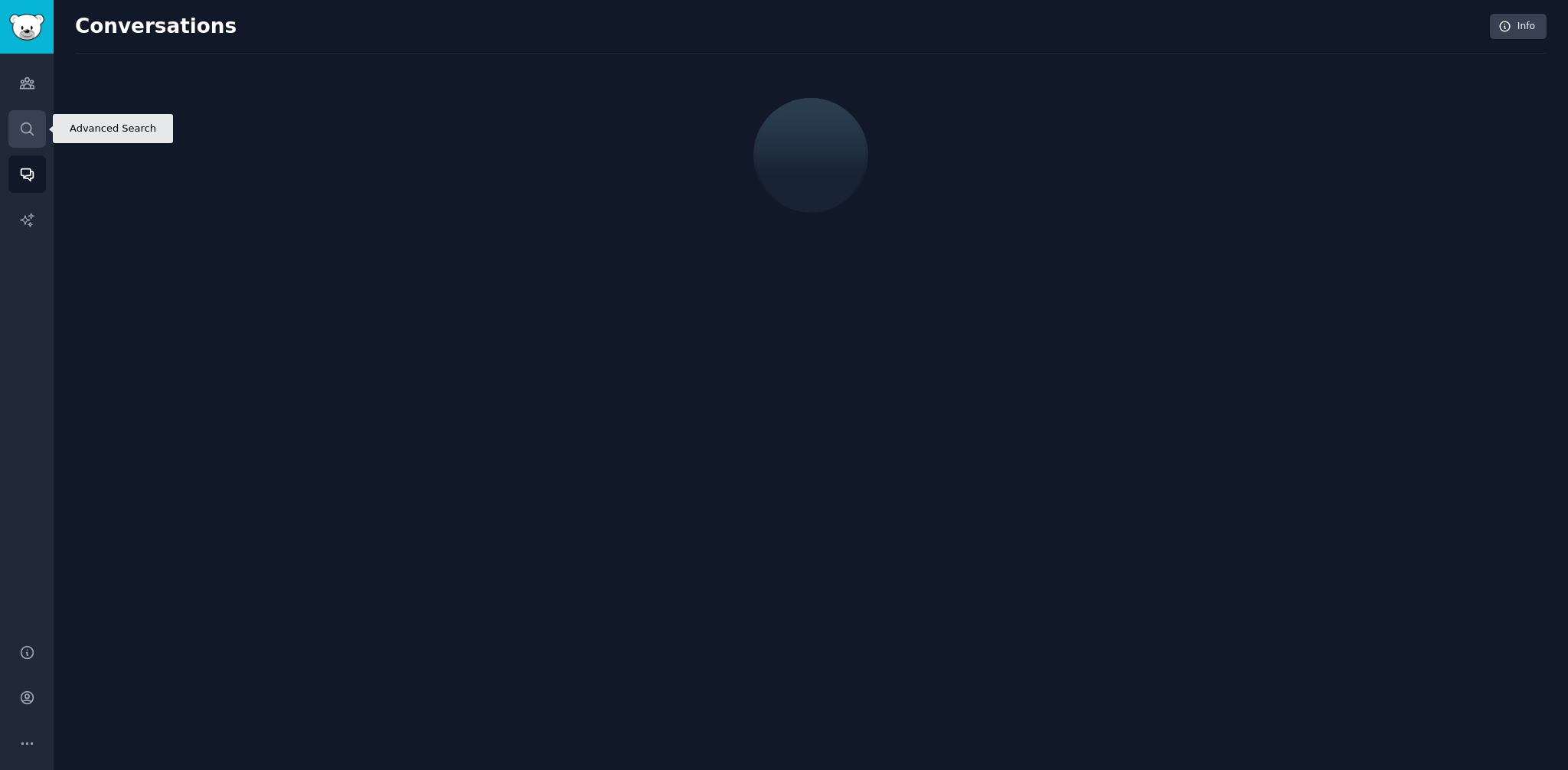
click at [26, 127] on icon "Sidebar" at bounding box center [27, 128] width 16 height 16
